Goal: Information Seeking & Learning: Learn about a topic

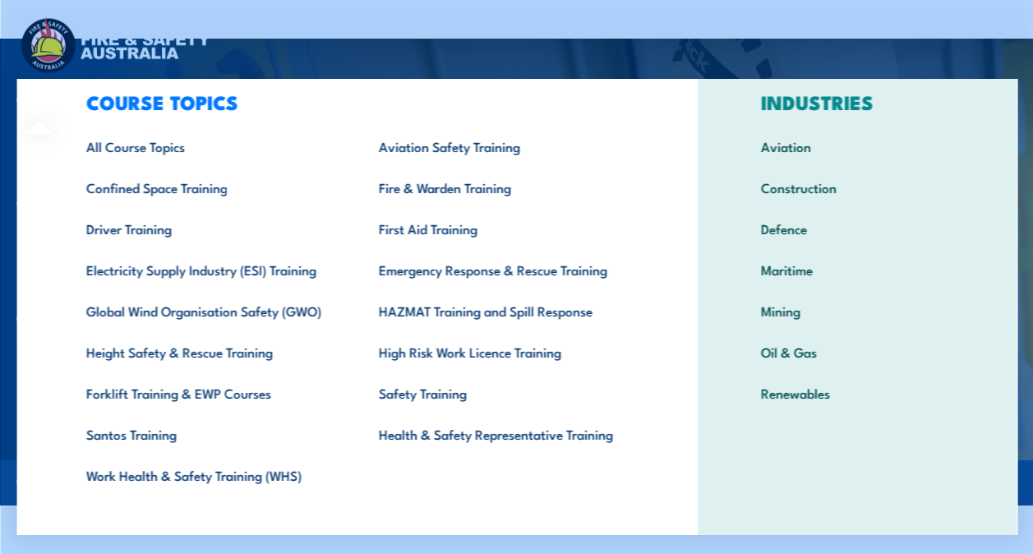
scroll to position [64, 0]
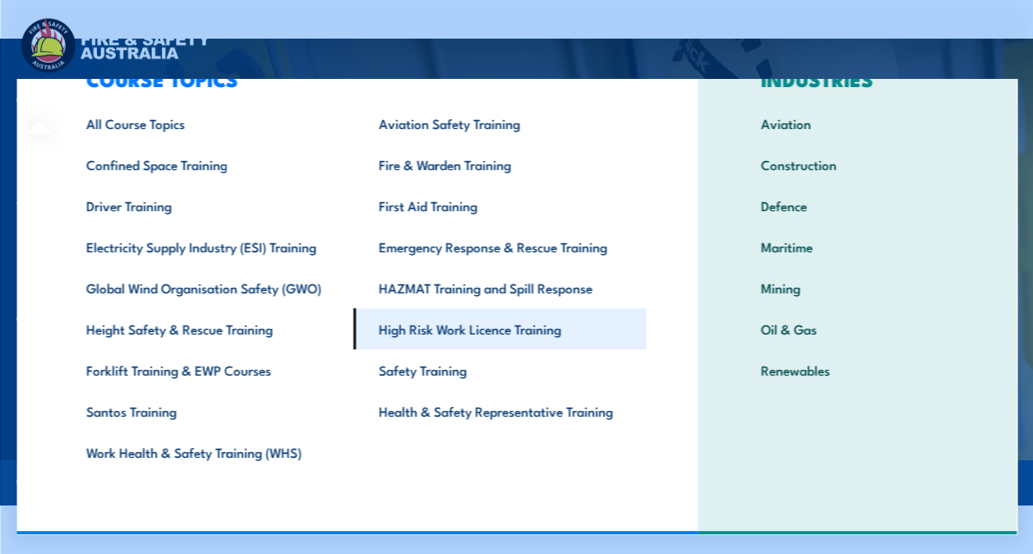
click at [492, 335] on link "High Risk Work Licence Training" at bounding box center [499, 328] width 293 height 41
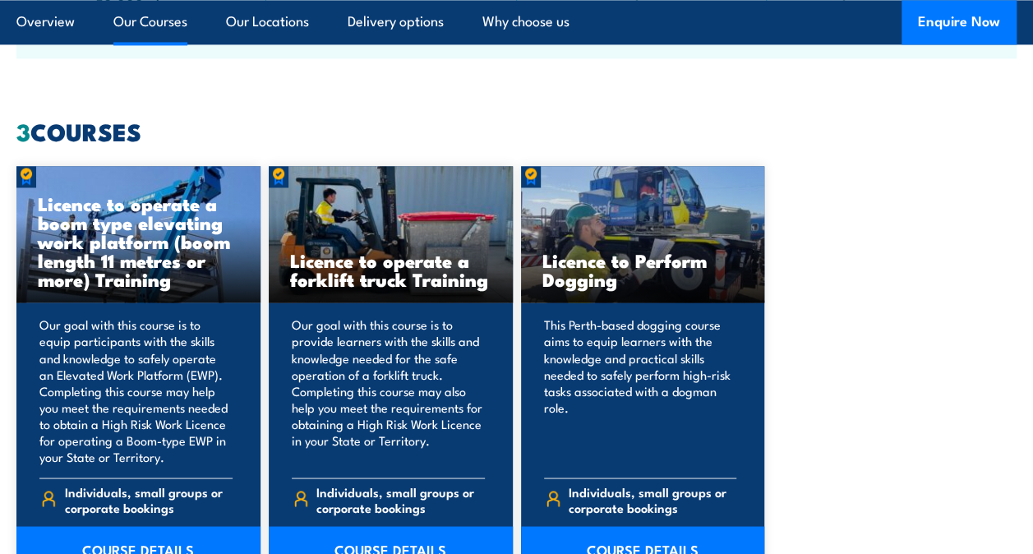
scroll to position [1233, 0]
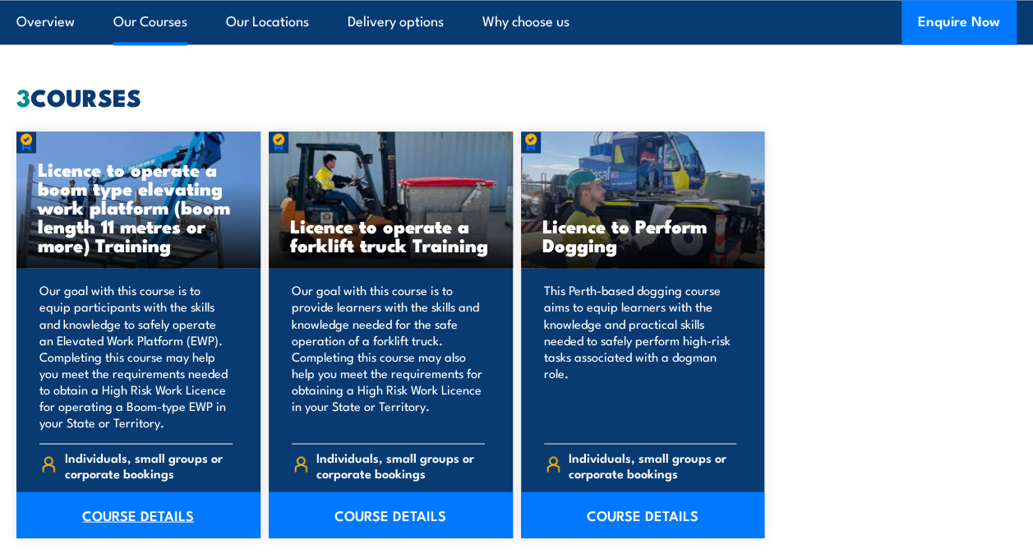
click at [136, 516] on link "COURSE DETAILS" at bounding box center [138, 515] width 244 height 46
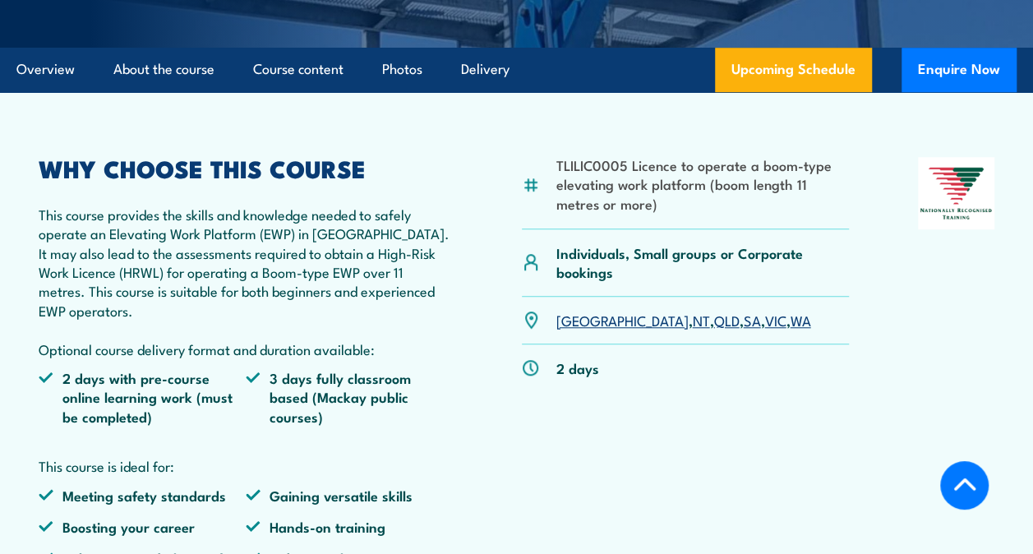
scroll to position [575, 0]
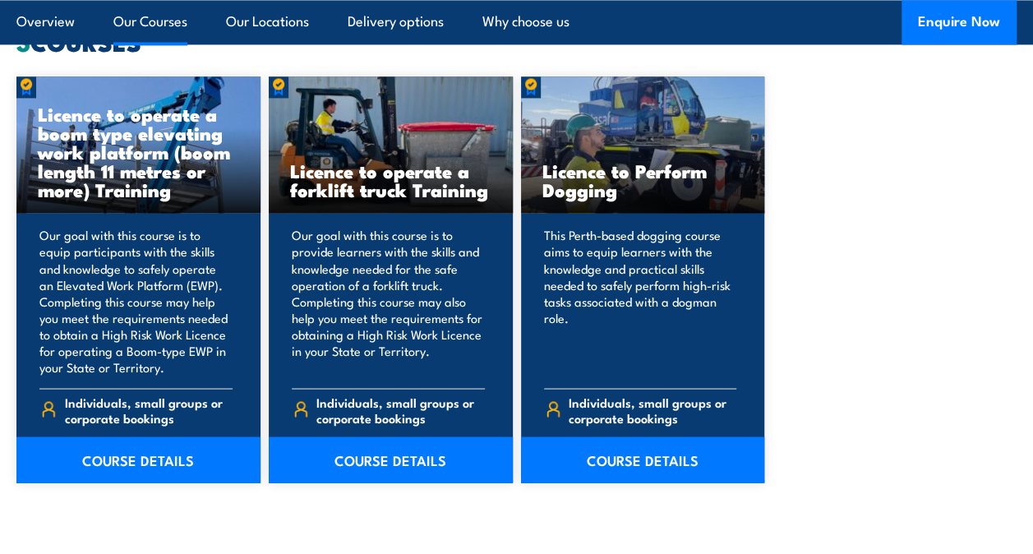
scroll to position [1315, 0]
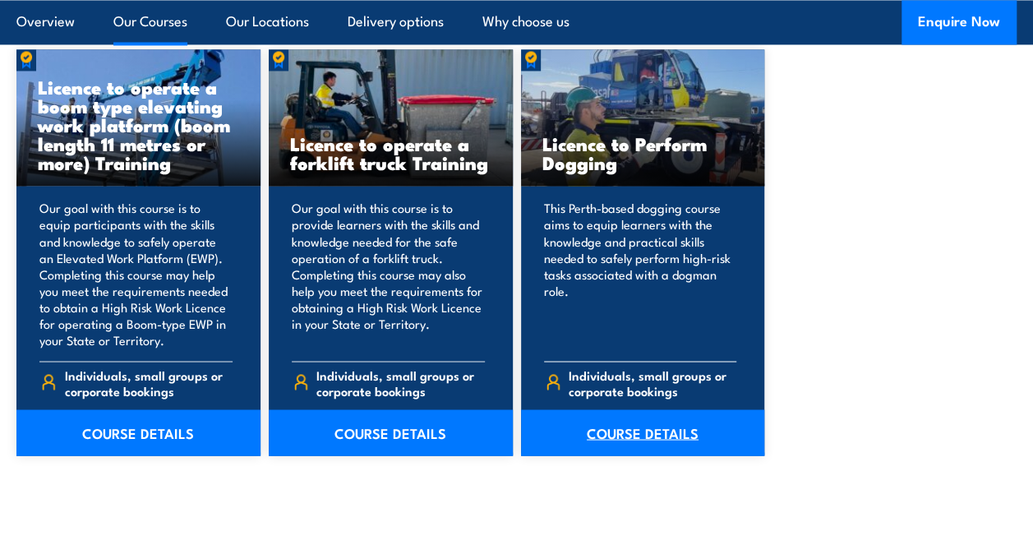
click at [636, 426] on link "COURSE DETAILS" at bounding box center [643, 432] width 244 height 46
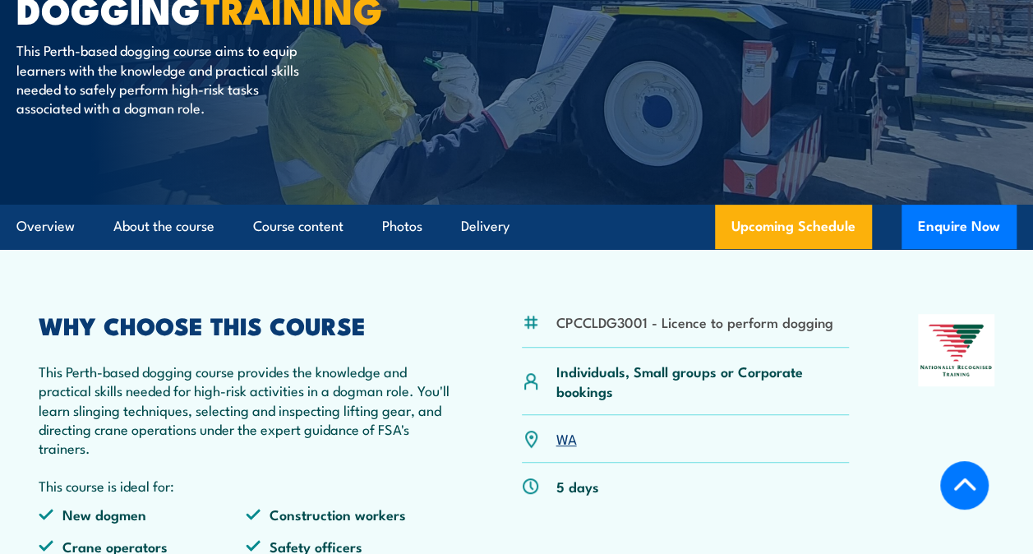
scroll to position [82, 0]
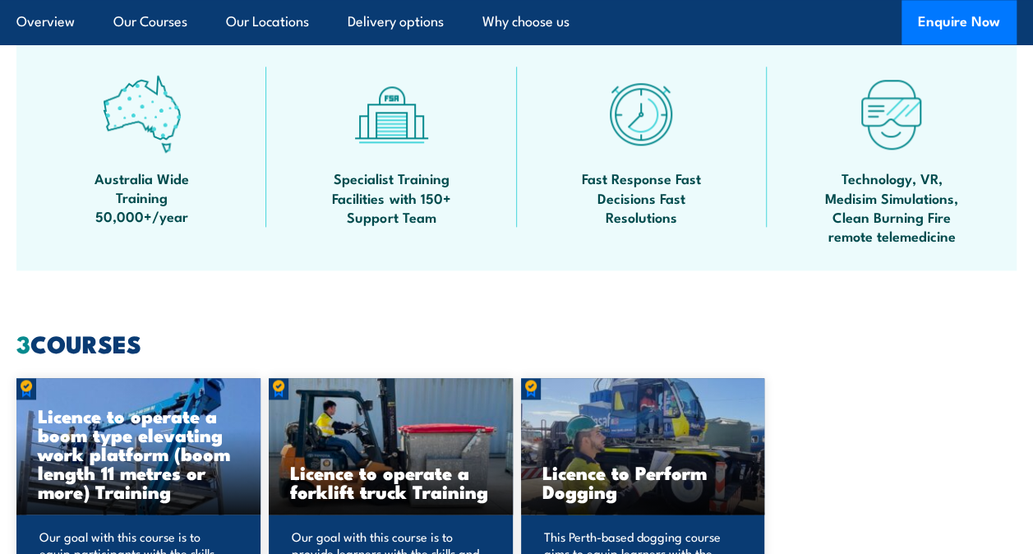
scroll to position [658, 0]
